Goal: Information Seeking & Learning: Learn about a topic

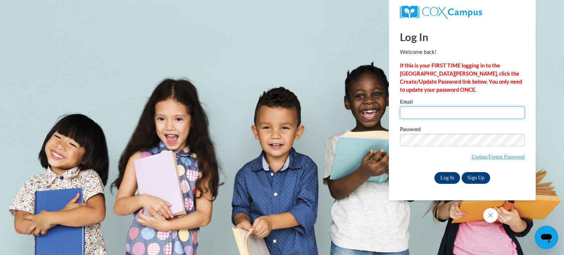
type input "brenda.carle@trschools.k12.wi.us"
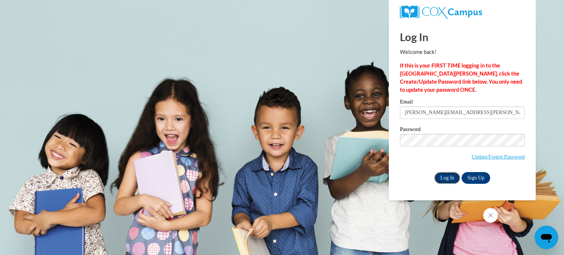
click at [446, 176] on input "Log In" at bounding box center [447, 178] width 26 height 12
click at [444, 178] on input "Log In" at bounding box center [447, 178] width 26 height 12
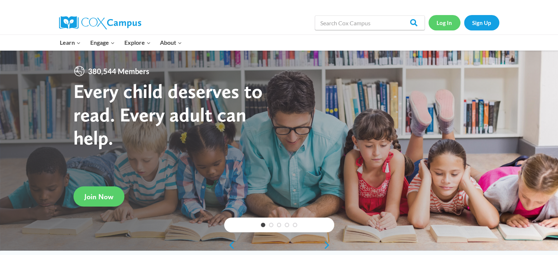
click at [440, 23] on link "Log In" at bounding box center [445, 22] width 32 height 15
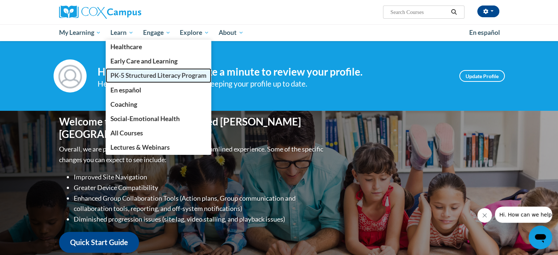
click at [149, 75] on span "PK-5 Structured Literacy Program" at bounding box center [158, 76] width 96 height 8
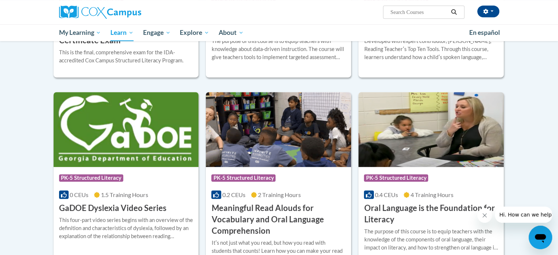
scroll to position [404, 0]
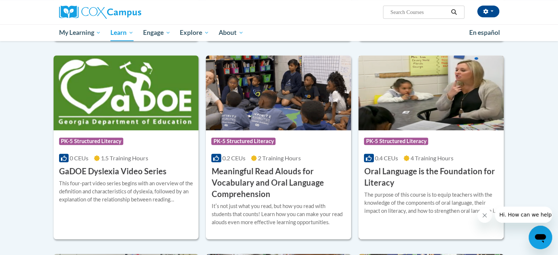
click at [427, 171] on h3 "Oral Language is the Foundation for Literacy" at bounding box center [431, 177] width 134 height 23
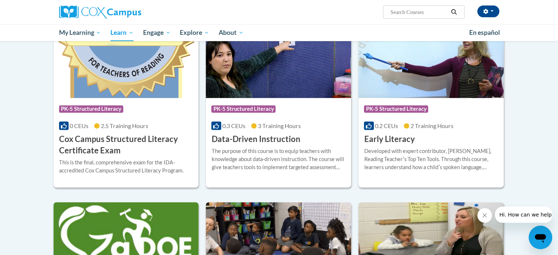
scroll to position [294, 0]
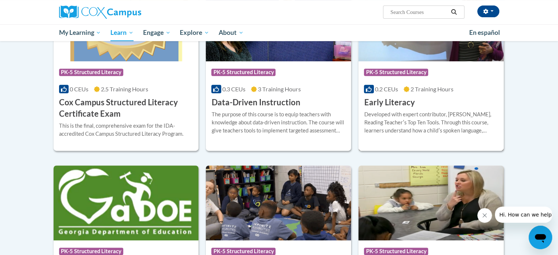
click at [399, 71] on span "PK-5 Structured Literacy" at bounding box center [396, 72] width 64 height 7
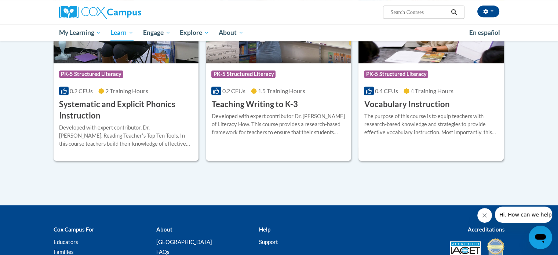
scroll to position [809, 0]
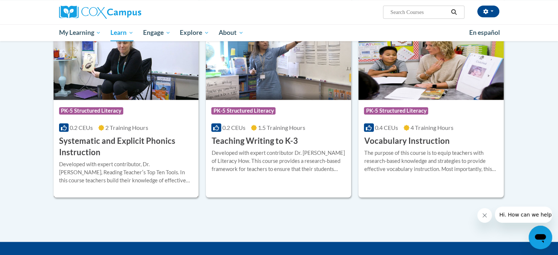
click at [131, 140] on h3 "Systematic and Explicit Phonics Instruction" at bounding box center [126, 146] width 134 height 23
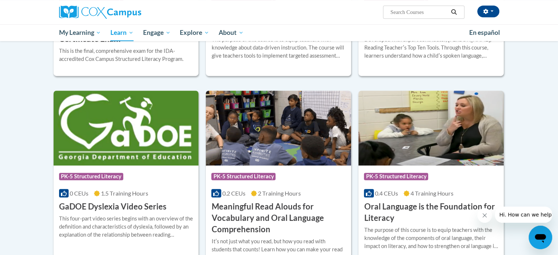
scroll to position [442, 0]
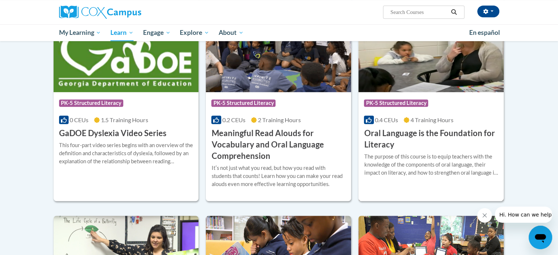
click at [411, 135] on h3 "Oral Language is the Foundation for Literacy" at bounding box center [431, 139] width 134 height 23
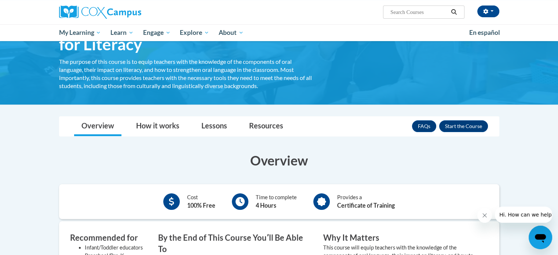
scroll to position [24, 0]
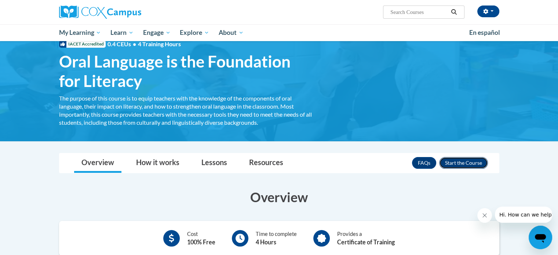
click at [456, 162] on button "Enroll" at bounding box center [463, 163] width 49 height 12
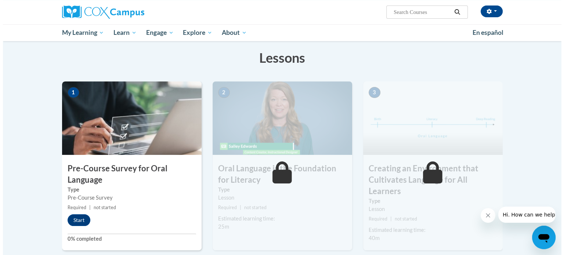
scroll to position [147, 0]
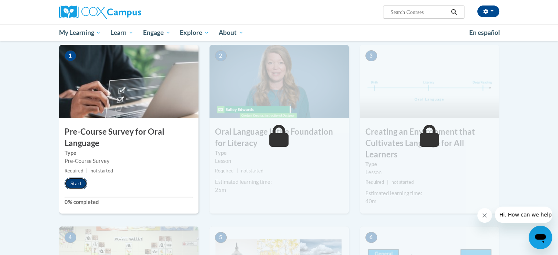
click at [75, 181] on button "Start" at bounding box center [76, 184] width 23 height 12
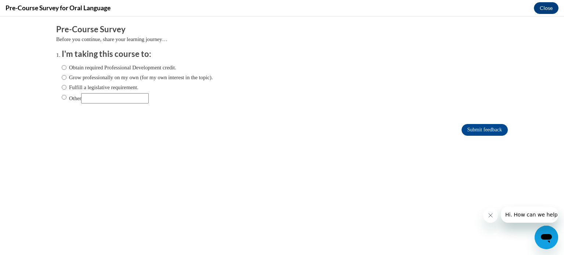
scroll to position [0, 0]
click at [62, 89] on input "Fulfill a legislative requirement." at bounding box center [64, 87] width 5 height 8
radio input "true"
click at [461, 127] on input "Submit feedback" at bounding box center [484, 130] width 46 height 12
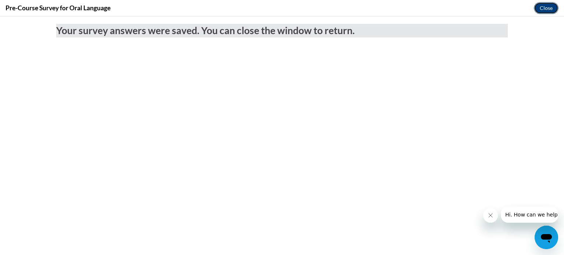
click at [537, 6] on button "Close" at bounding box center [545, 8] width 25 height 12
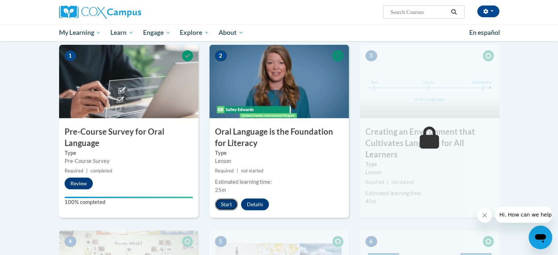
click at [223, 201] on button "Start" at bounding box center [226, 204] width 23 height 12
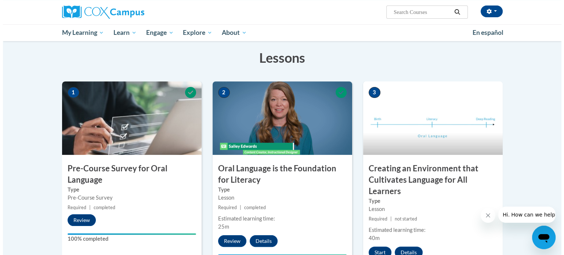
scroll to position [183, 0]
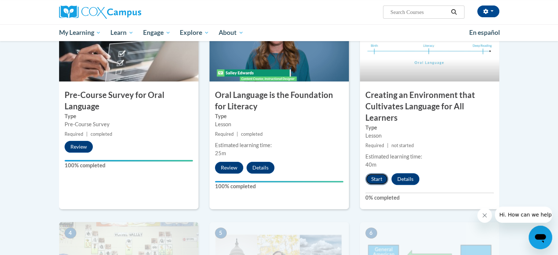
click at [377, 180] on button "Start" at bounding box center [376, 179] width 23 height 12
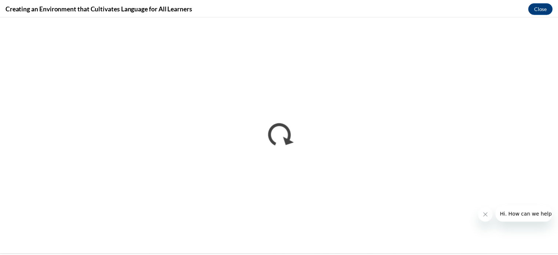
scroll to position [0, 0]
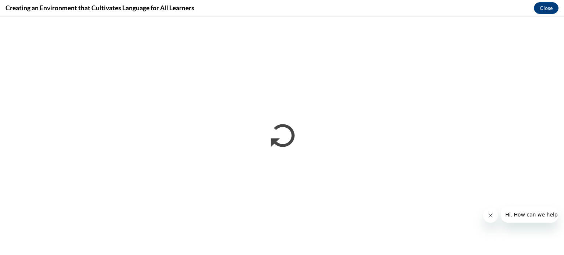
click at [517, 7] on div "Creating an Environment that Cultivates Language for All Learners Close" at bounding box center [282, 8] width 564 height 17
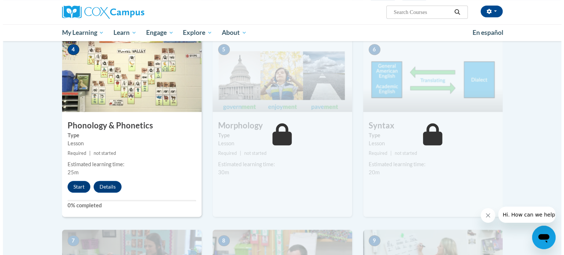
scroll to position [404, 0]
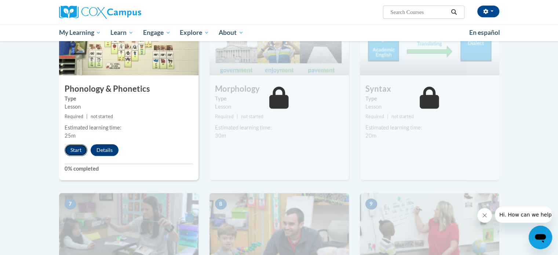
click at [76, 150] on button "Start" at bounding box center [76, 150] width 23 height 12
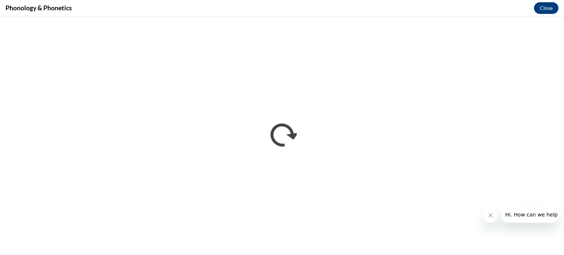
scroll to position [0, 0]
drag, startPoint x: 270, startPoint y: 237, endPoint x: 243, endPoint y: 7, distance: 232.1
click at [243, 7] on div "Phonology & Phonetics Close" at bounding box center [282, 8] width 564 height 17
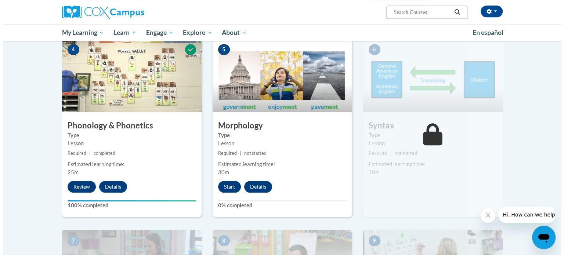
scroll to position [404, 0]
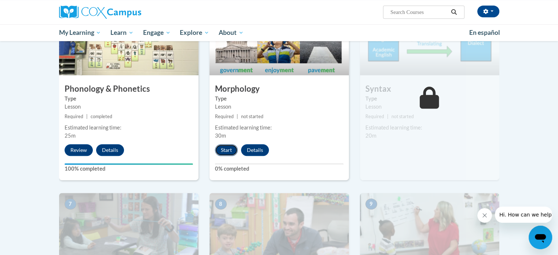
click at [225, 150] on button "Start" at bounding box center [226, 150] width 23 height 12
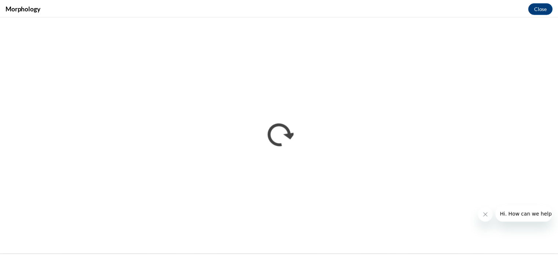
scroll to position [0, 0]
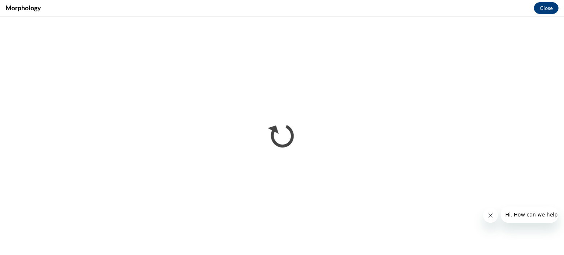
click at [107, 9] on div "Morphology Close" at bounding box center [282, 8] width 564 height 17
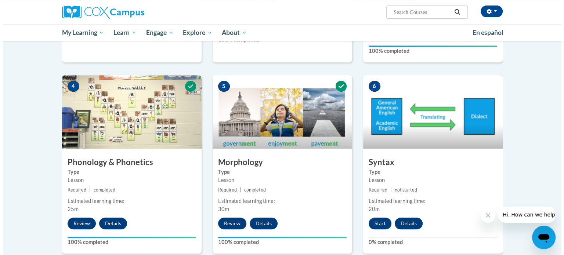
scroll to position [404, 0]
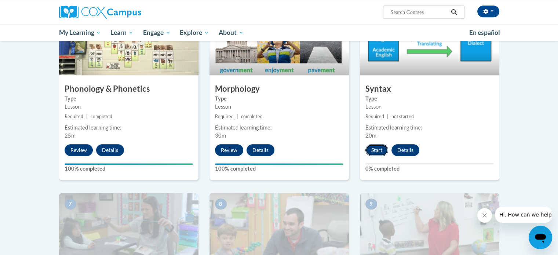
click at [376, 152] on button "Start" at bounding box center [376, 150] width 23 height 12
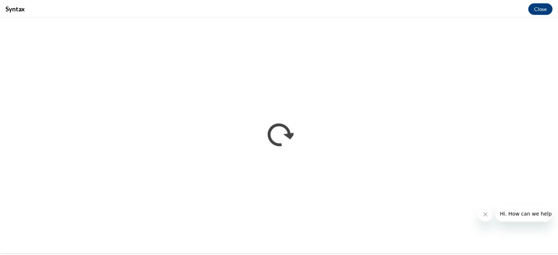
scroll to position [0, 0]
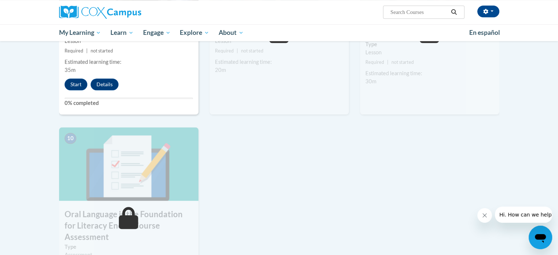
scroll to position [550, 0]
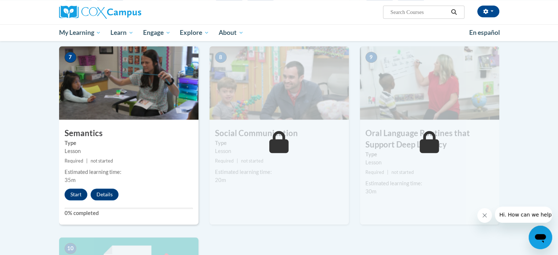
click at [309, 103] on img at bounding box center [278, 82] width 139 height 73
click at [279, 147] on icon at bounding box center [278, 142] width 19 height 22
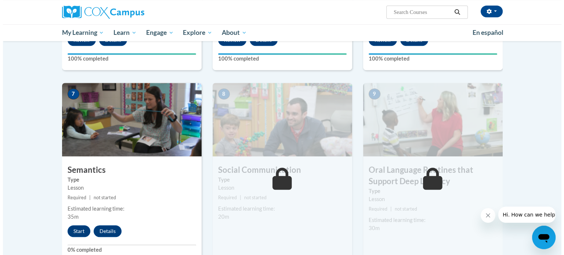
scroll to position [587, 0]
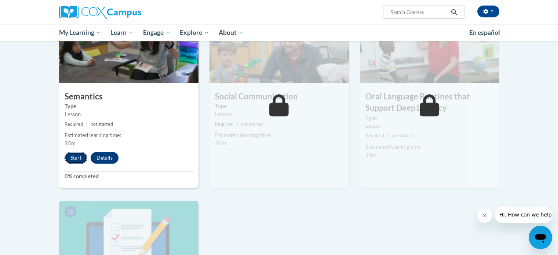
click at [72, 155] on button "Start" at bounding box center [76, 158] width 23 height 12
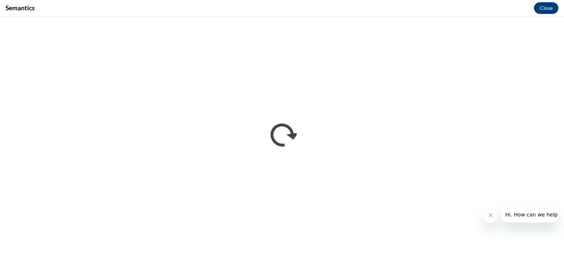
scroll to position [0, 0]
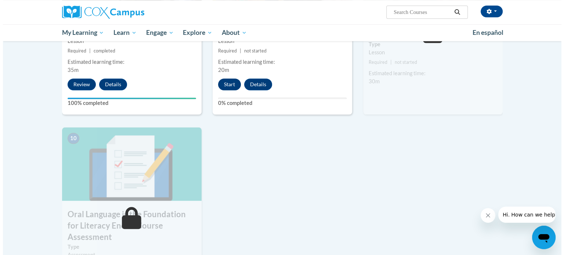
scroll to position [587, 0]
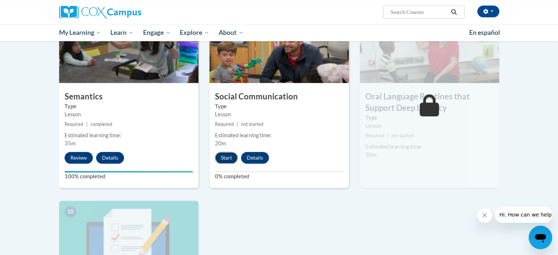
click at [225, 157] on button "Start" at bounding box center [226, 158] width 23 height 12
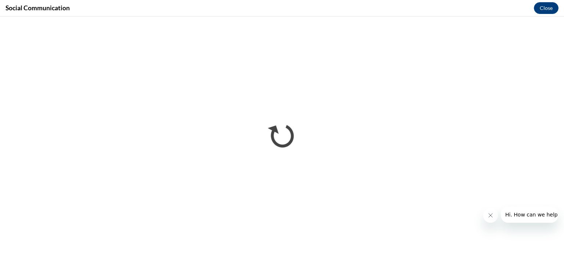
scroll to position [0, 0]
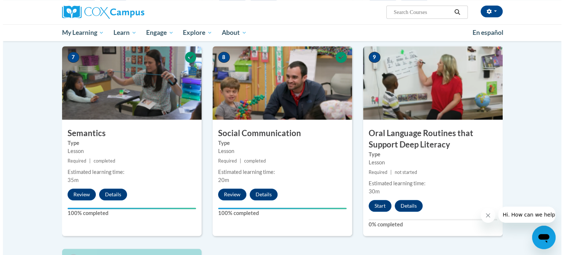
scroll to position [624, 0]
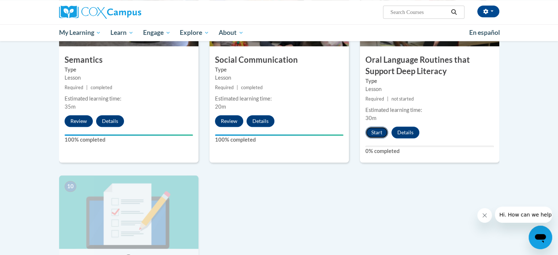
click at [376, 130] on button "Start" at bounding box center [376, 133] width 23 height 12
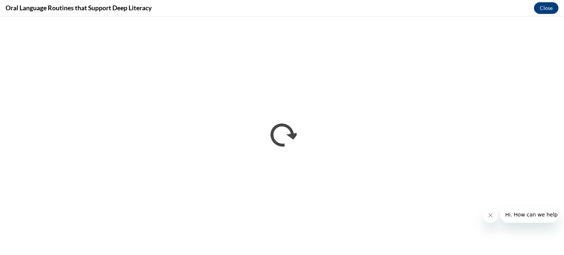
scroll to position [0, 0]
